Goal: Go to known website: Go to known website

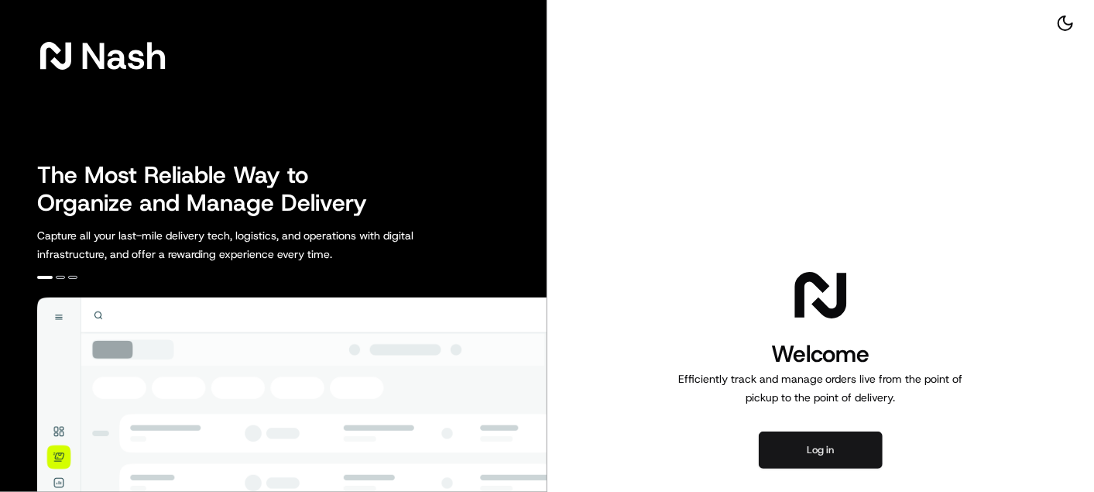
click at [837, 446] on button "Log in" at bounding box center [821, 449] width 124 height 37
